Goal: Find specific page/section: Find specific page/section

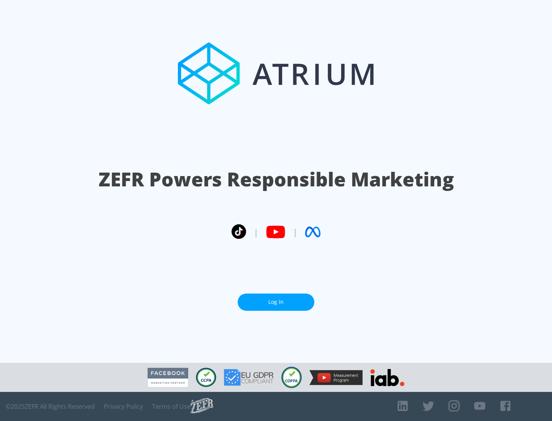
click at [276, 302] on link "Log In" at bounding box center [275, 302] width 77 height 17
